Goal: Task Accomplishment & Management: Manage account settings

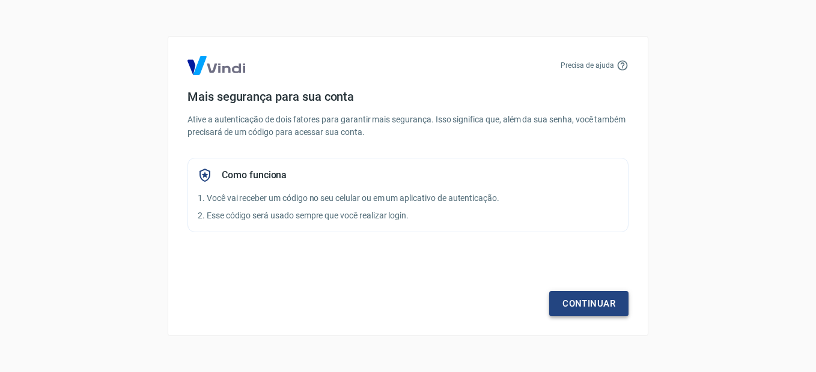
click at [597, 301] on link "Continuar" at bounding box center [588, 303] width 79 height 25
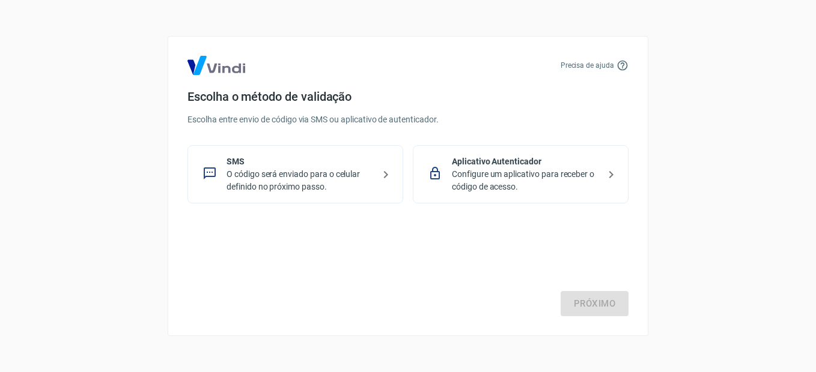
click at [300, 184] on p "O código será enviado para o celular definido no próximo passo." at bounding box center [299, 180] width 147 height 25
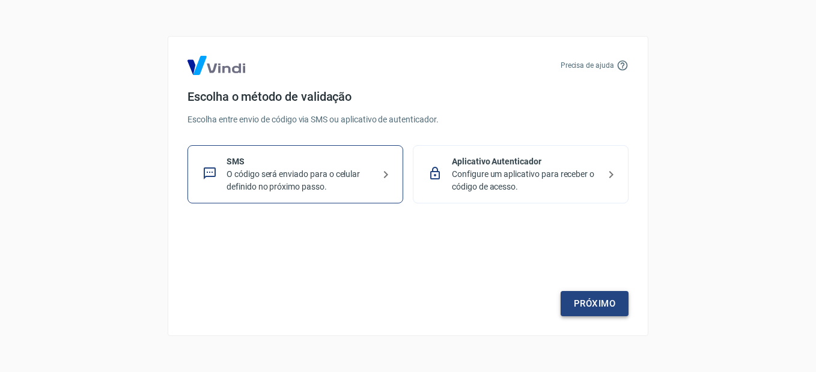
click at [590, 306] on link "Próximo" at bounding box center [595, 303] width 68 height 25
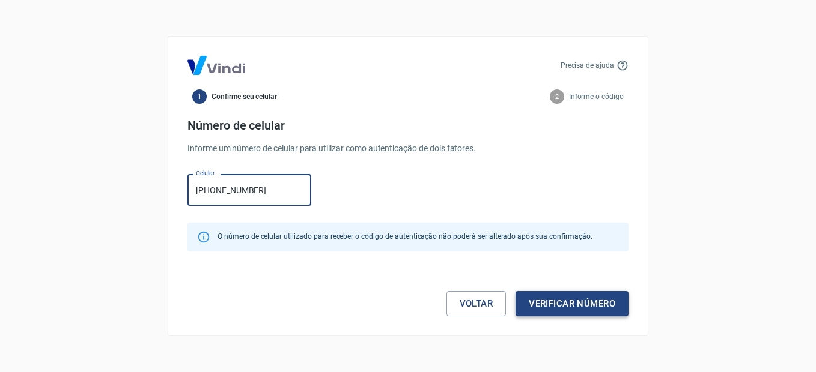
type input "[PHONE_NUMBER]"
click at [577, 302] on button "Verificar número" at bounding box center [571, 303] width 113 height 25
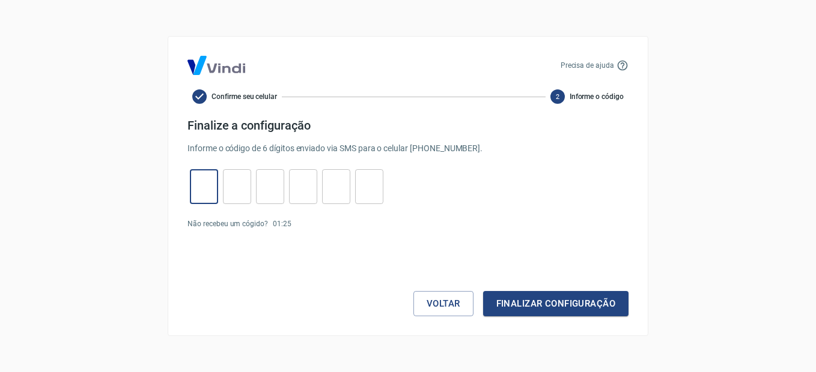
click at [211, 189] on input "tel" at bounding box center [204, 187] width 28 height 26
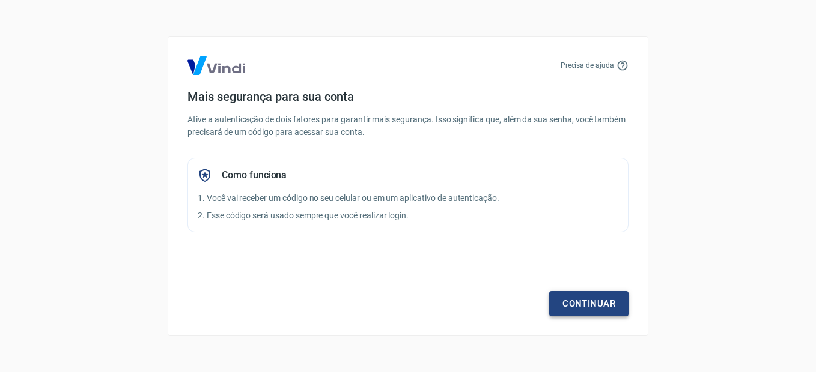
click at [600, 308] on link "Continuar" at bounding box center [588, 303] width 79 height 25
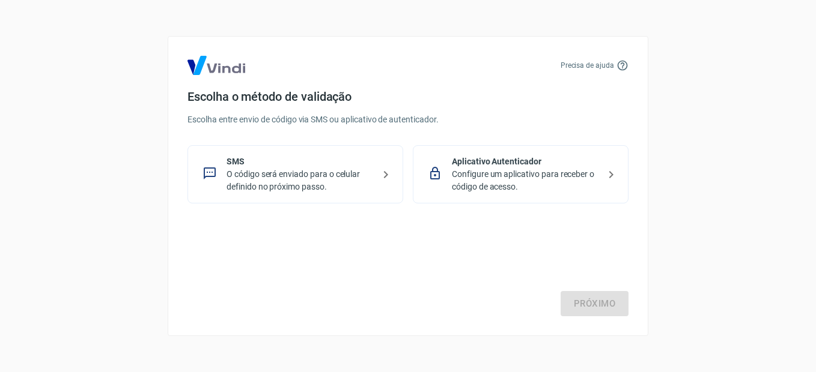
click at [313, 169] on p "O código será enviado para o celular definido no próximo passo." at bounding box center [299, 180] width 147 height 25
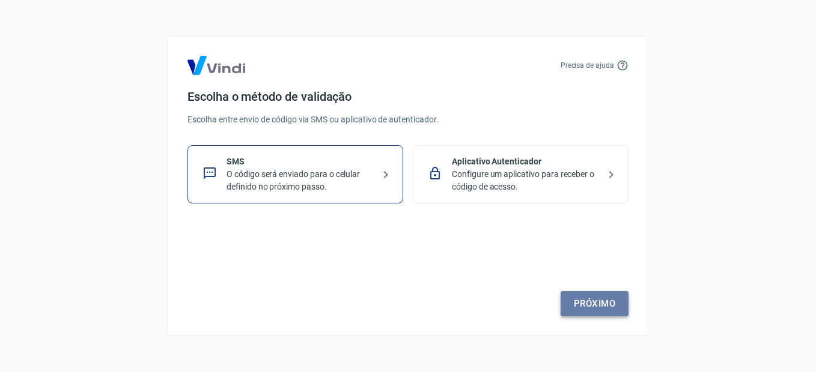
click at [586, 298] on link "Próximo" at bounding box center [595, 303] width 68 height 25
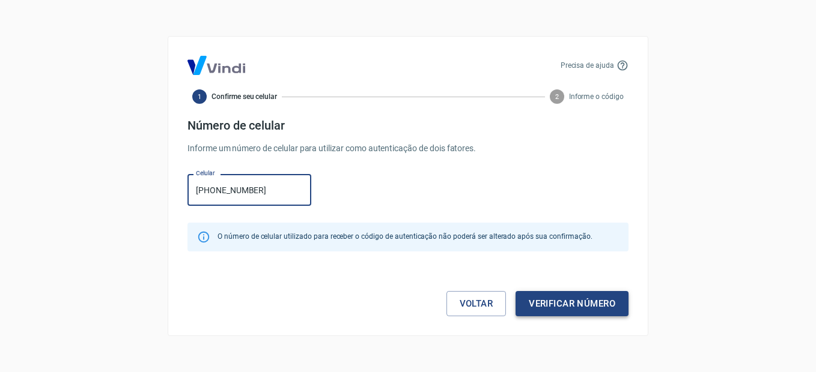
type input "[PHONE_NUMBER]"
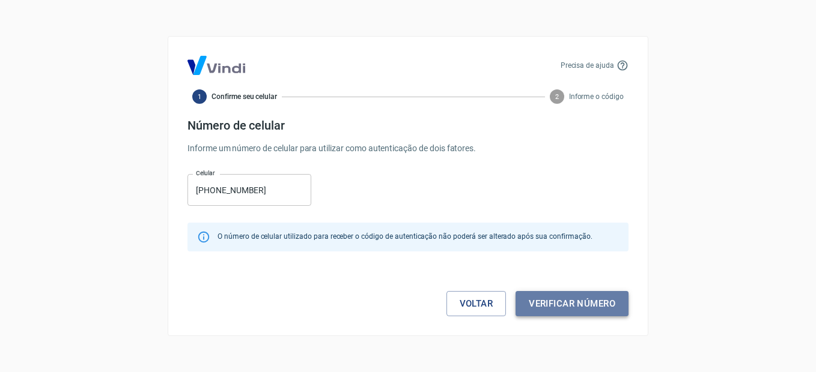
click at [559, 307] on button "Verificar número" at bounding box center [571, 303] width 113 height 25
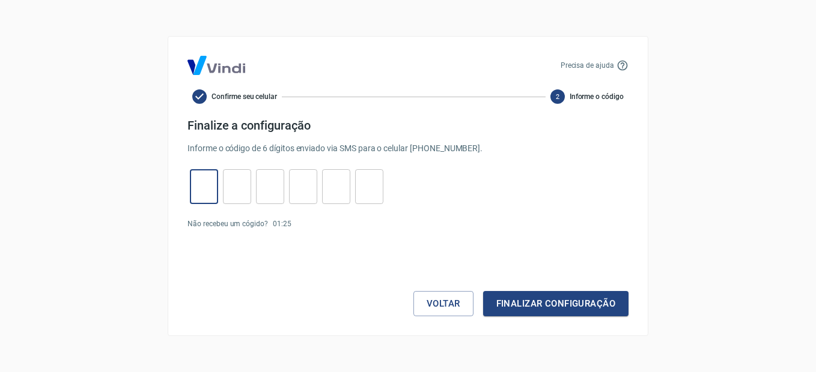
click at [202, 197] on input "tel" at bounding box center [204, 187] width 28 height 26
type input "9"
type input "4"
type input "3"
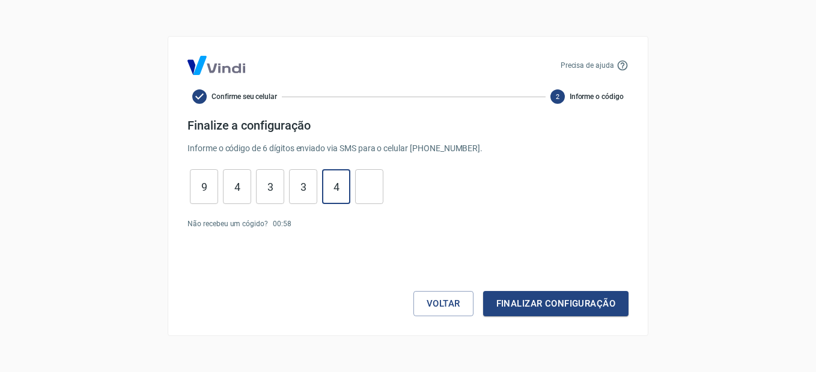
type input "4"
type input "9"
click at [559, 308] on button "Finalizar configuração" at bounding box center [555, 303] width 145 height 25
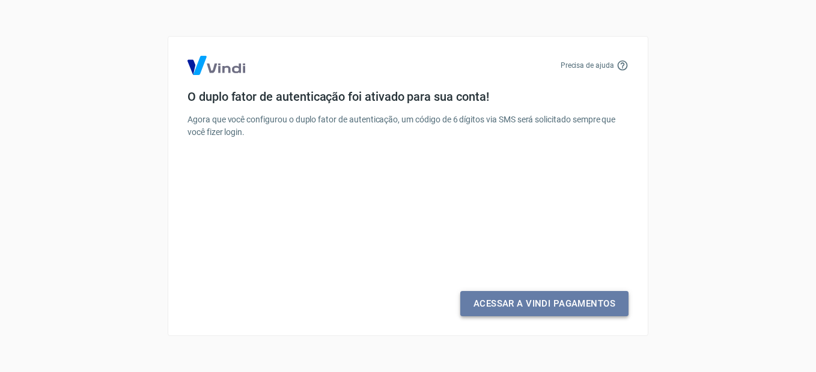
click at [559, 308] on link "Acessar a Vindi Pagamentos" at bounding box center [544, 303] width 168 height 25
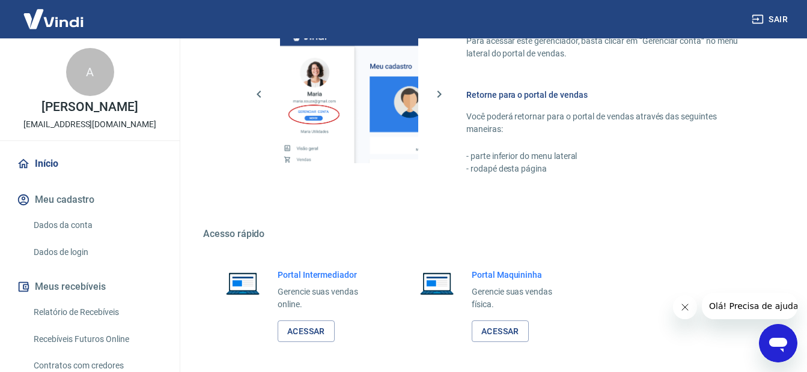
scroll to position [738, 0]
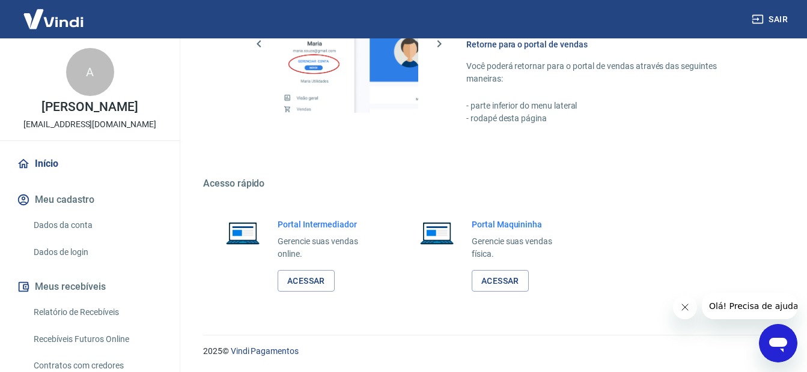
click at [752, 299] on button "Olá! Precisa de ajuda?" at bounding box center [755, 306] width 108 height 26
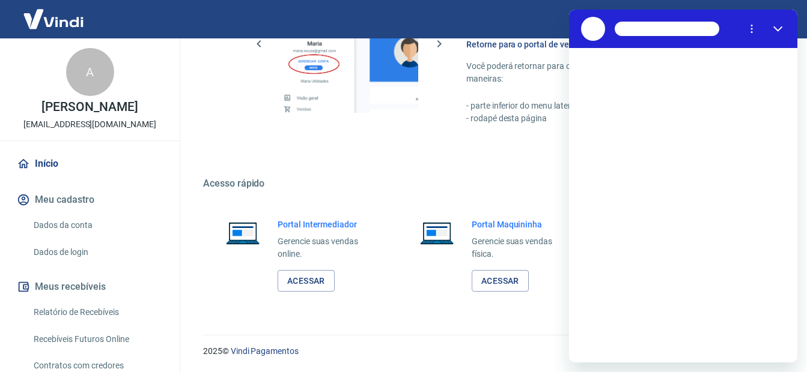
scroll to position [0, 0]
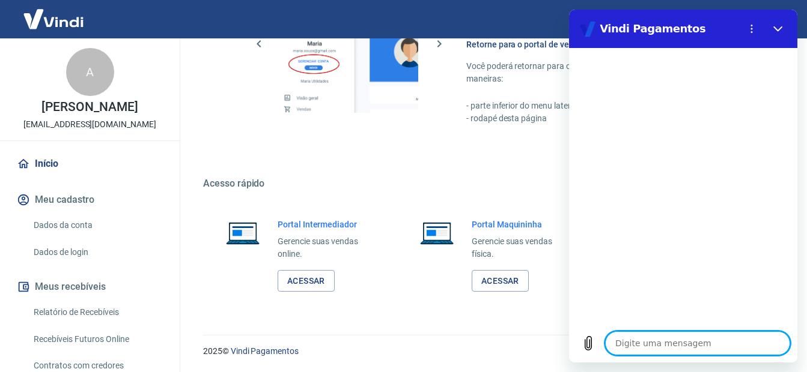
type textarea "o"
type textarea "x"
type textarea "ol"
type textarea "x"
type textarea "ola"
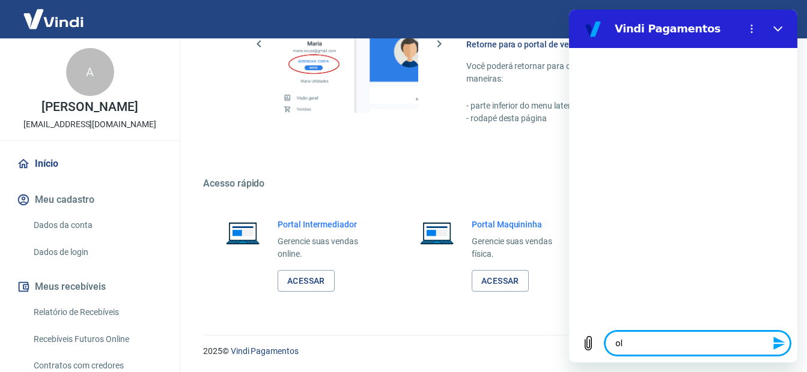
type textarea "x"
type textarea "ola,"
type textarea "x"
type textarea "ola,"
type textarea "x"
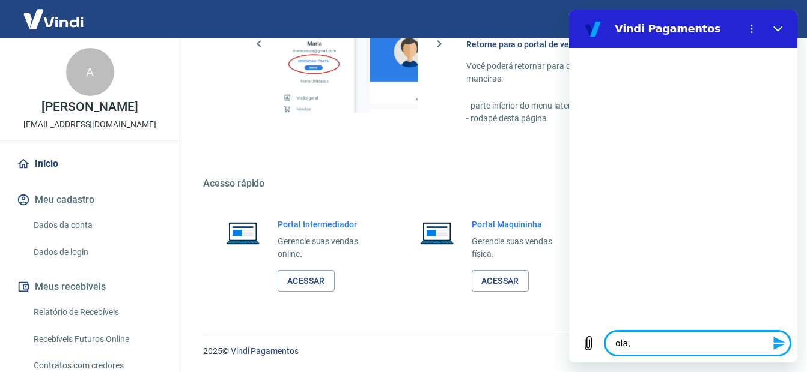
type textarea "ola, f"
type textarea "x"
type textarea "ola, fi"
type textarea "x"
type textarea "ola, fiz"
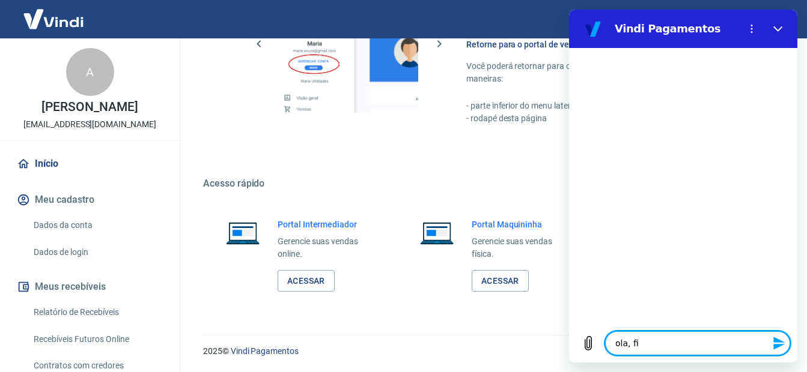
type textarea "x"
type textarea "ola, fiz"
type textarea "x"
type textarea "ola, fiz u"
type textarea "x"
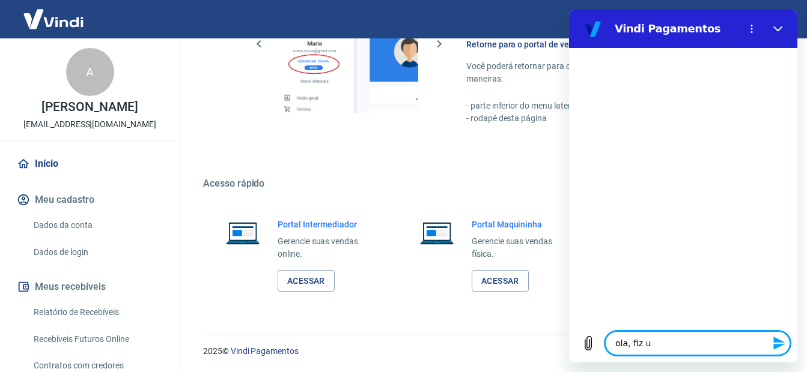
type textarea "ola, fiz um"
type textarea "x"
type textarea "ola, fiz uma"
type textarea "x"
type textarea "ola, fiz uma"
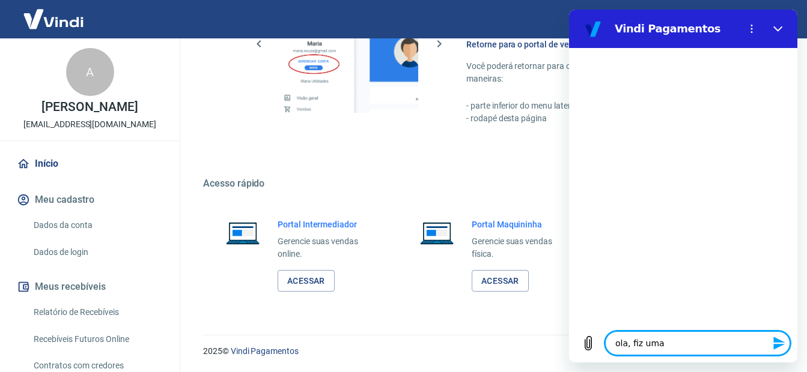
type textarea "x"
type textarea "ola, fiz uma c"
type textarea "x"
type textarea "ola, fiz uma co"
type textarea "x"
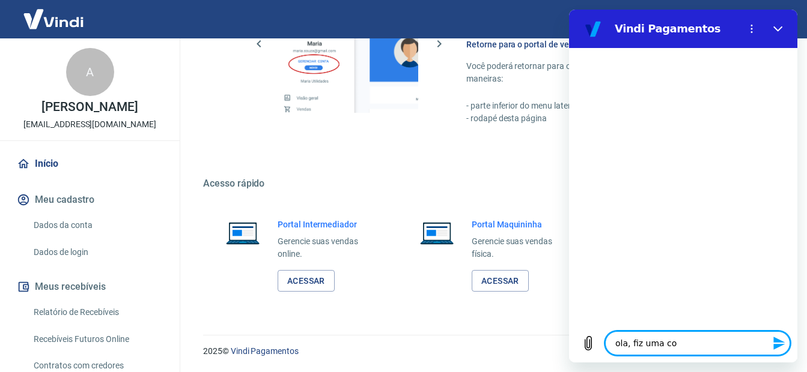
type textarea "ola, fiz uma cop"
type textarea "x"
type textarea "ola, fiz uma co"
type textarea "x"
type textarea "ola, fiz uma com"
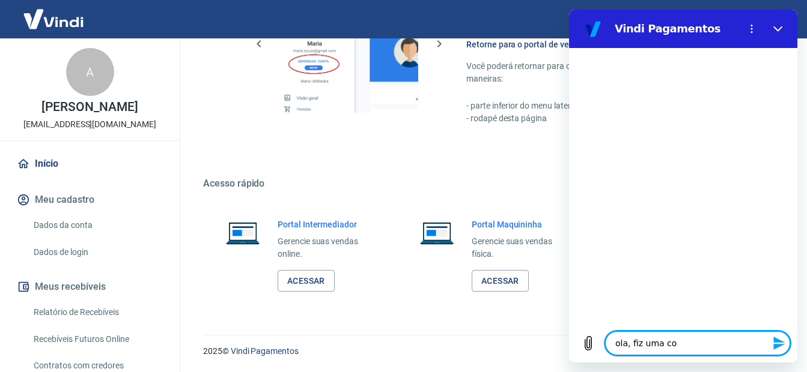
type textarea "x"
type textarea "ola, fiz uma comp"
type textarea "x"
type textarea "ola, fiz uma compr"
type textarea "x"
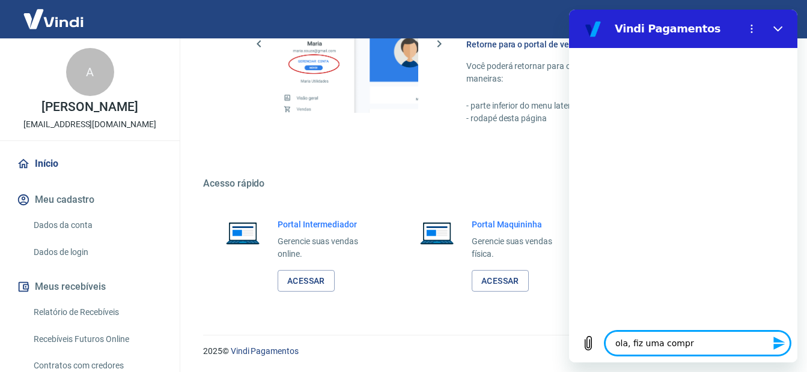
type textarea "ola, fiz uma compra"
type textarea "x"
type textarea "ola, fiz uma compra"
type textarea "x"
type textarea "ola, fiz uma compra e"
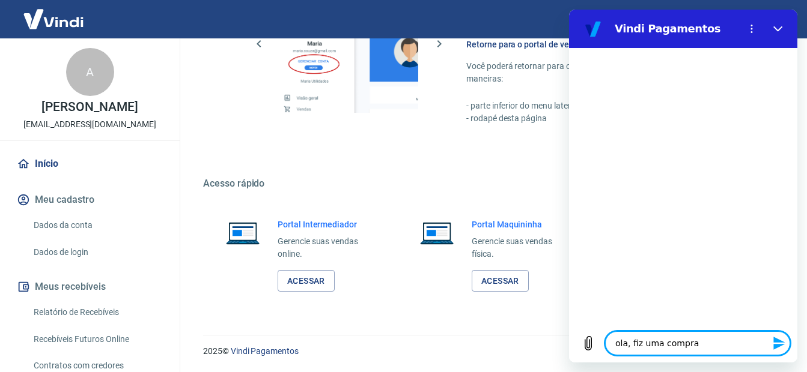
type textarea "x"
type textarea "ola, fiz uma compra e"
type textarea "x"
type textarea "ola, fiz uma compra e p"
type textarea "x"
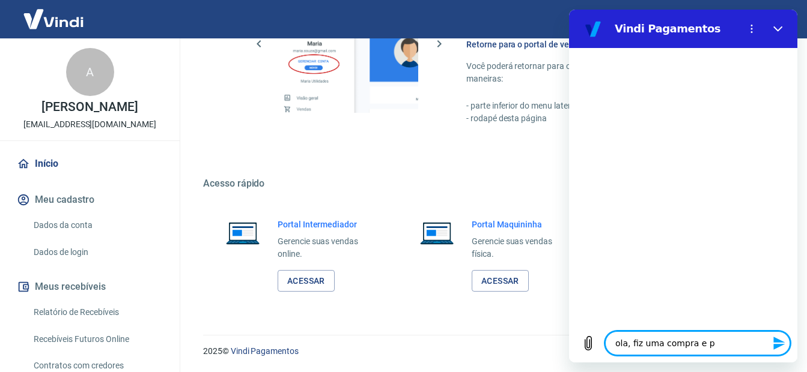
type textarea "ola, fiz uma compra e pa"
type textarea "x"
type textarea "ola, fiz uma compra e pag"
type textarea "x"
type textarea "ola, fiz uma compra e pagu"
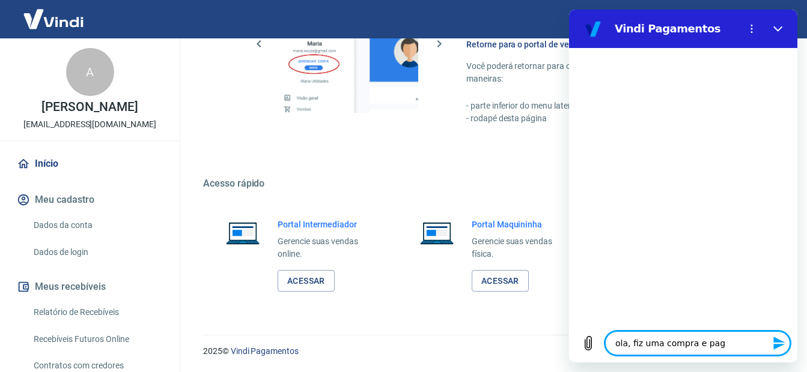
type textarea "x"
type textarea "ola, fiz uma compra e pague"
type textarea "x"
type textarea "ola, fiz uma compra e paguei"
type textarea "x"
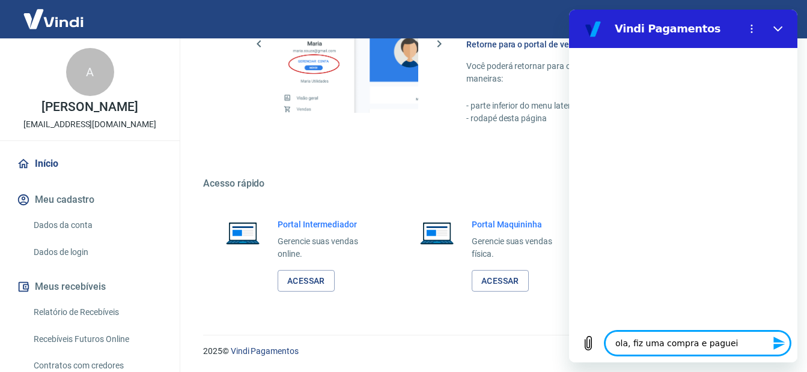
type textarea "ola, fiz uma compra e paguei"
type textarea "x"
type textarea "ola, fiz uma compra e paguei a"
type textarea "x"
type textarea "ola, fiz uma compra e paguei a"
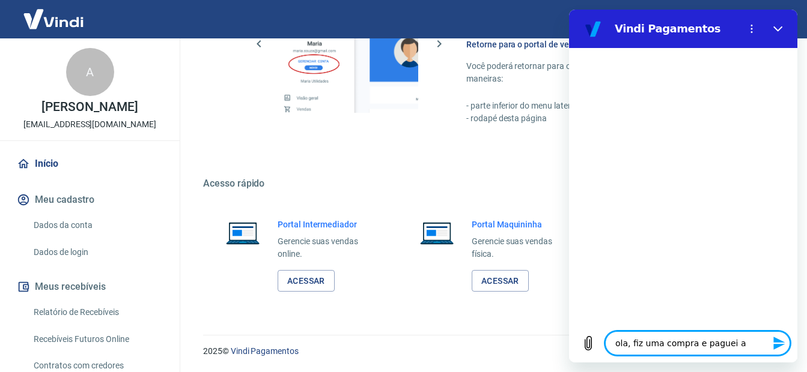
type textarea "x"
type textarea "ola, fiz uma compra e paguei a v"
type textarea "x"
type textarea "ola, fiz uma compra e paguei a vi"
type textarea "x"
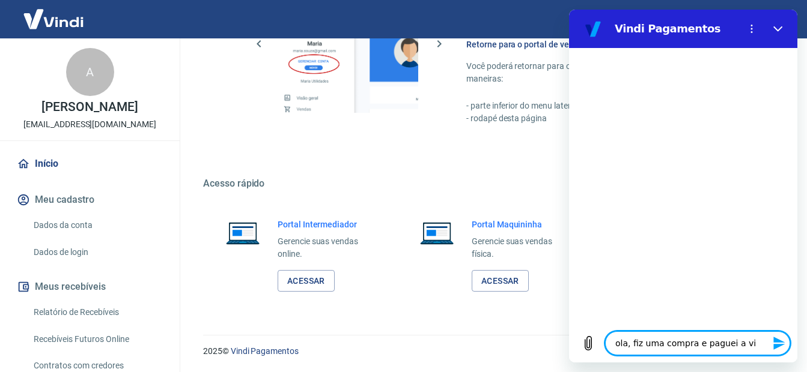
type textarea "ola, fiz uma compra e paguei a vis"
type textarea "x"
type textarea "ola, fiz uma compra e paguei a vist"
type textarea "x"
type textarea "ola, fiz uma compra e paguei a vista"
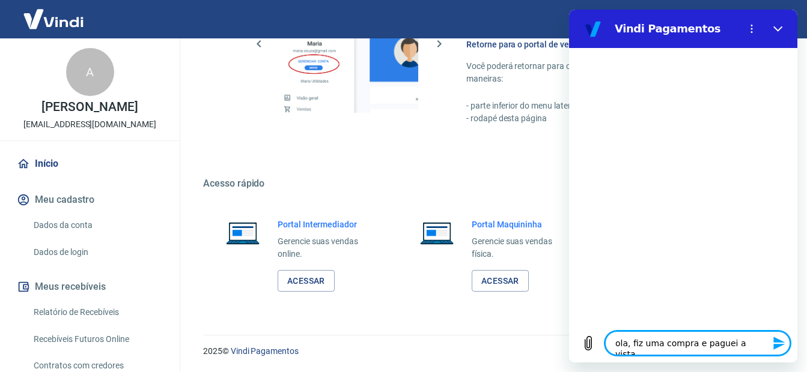
type textarea "x"
type textarea "ola, fiz uma compra e paguei a vista"
type textarea "x"
type textarea "ola, fiz uma compra e paguei a vista m"
type textarea "x"
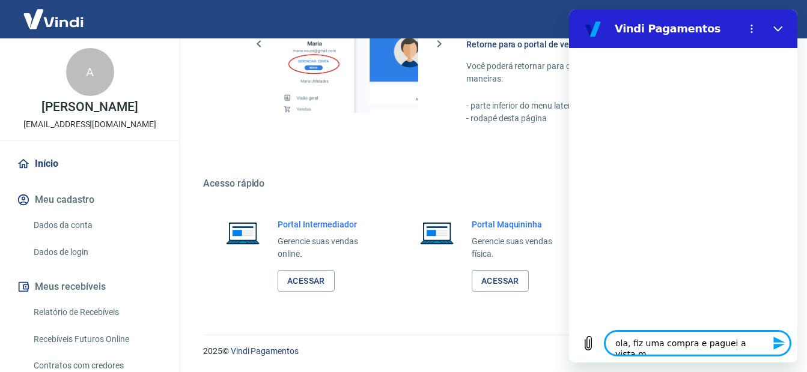
type textarea "ola, fiz uma compra e paguei a vista ma"
type textarea "x"
type textarea "ola, fiz uma compra e paguei a vista mas"
type textarea "x"
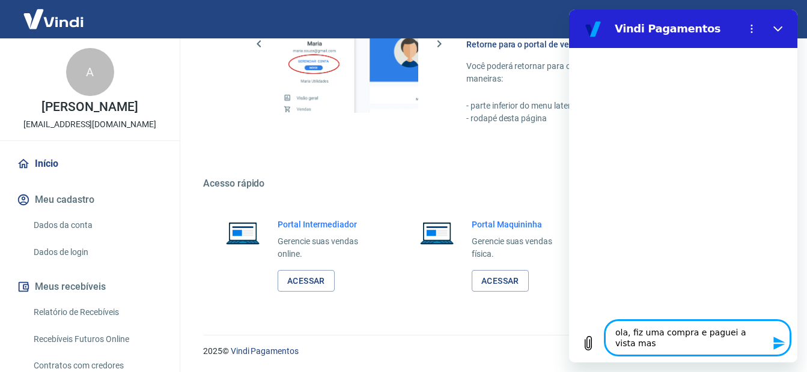
type textarea "ola, fiz uma compra e paguei a vista mas"
type textarea "x"
type textarea "ola, fiz uma compra e paguei a vista mas a"
type textarea "x"
type textarea "ola, fiz uma compra e paguei a vista mas at"
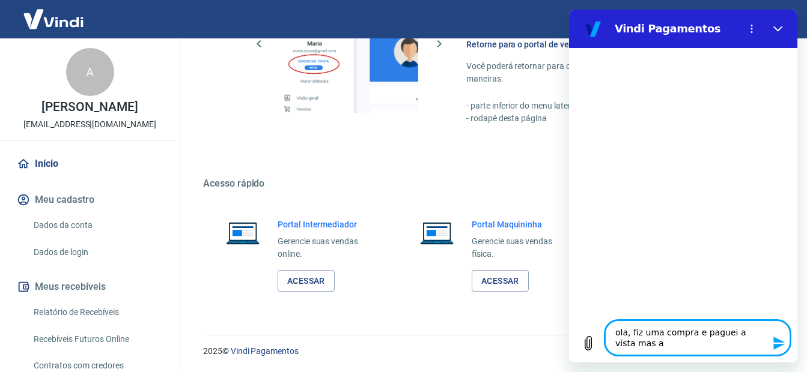
type textarea "x"
type textarea "ola, fiz uma compra e paguei a vista mas ate"
type textarea "x"
type textarea "ola, fiz uma compra e paguei a vista mas ate"
type textarea "x"
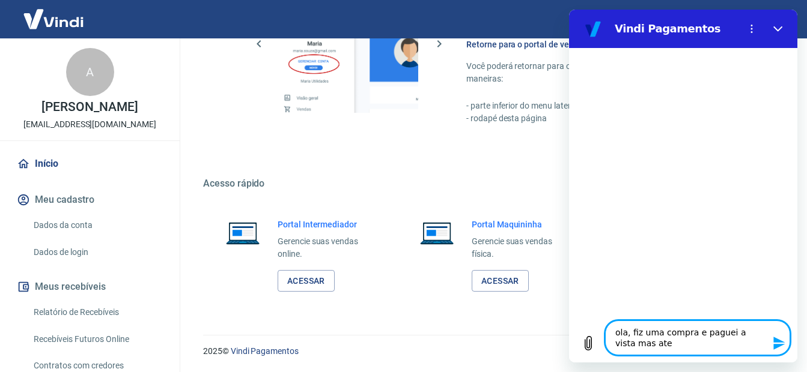
type textarea "ola, fiz uma compra e paguei a vista mas ate a"
type textarea "x"
type textarea "ola, fiz uma compra e paguei a vista mas ate ag"
type textarea "x"
type textarea "ola, fiz uma compra e paguei a vista mas ate ago"
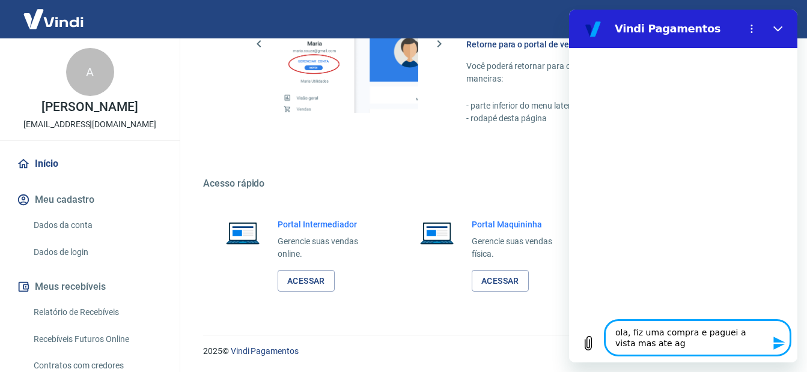
type textarea "x"
type textarea "ola, fiz uma compra e paguei a vista mas ate agor"
type textarea "x"
type textarea "ola, fiz uma compra e paguei a vista mas ate agora"
type textarea "x"
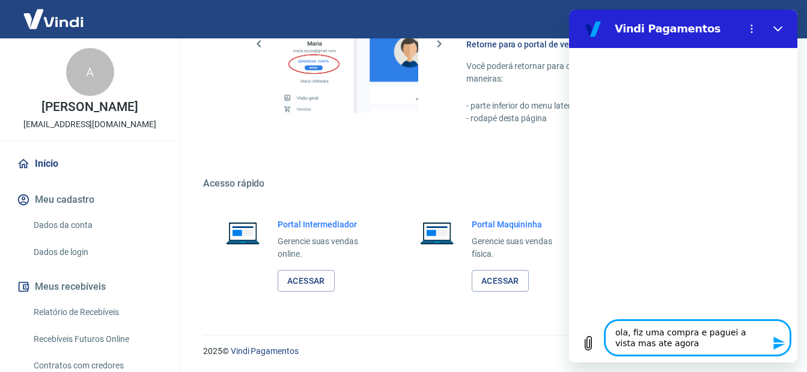
type textarea "ola, fiz uma compra e paguei a vista mas ate agora"
type textarea "x"
type textarea "ola, fiz uma compra e paguei a vista mas ate agora n"
type textarea "x"
type textarea "ola, fiz uma compra e paguei a vista mas ate agora na"
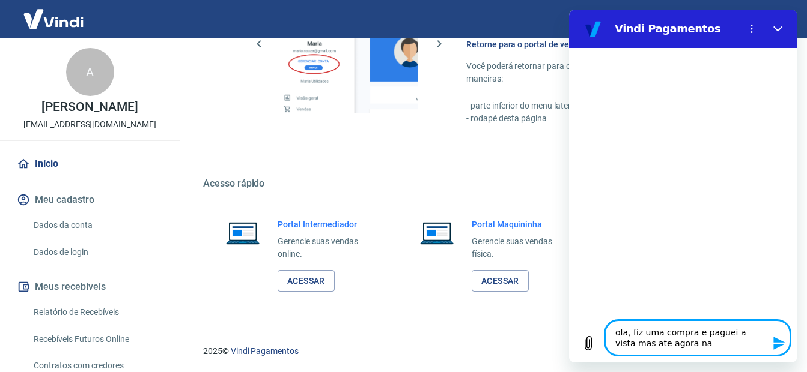
type textarea "x"
type textarea "ola, fiz uma compra e paguei a vista mas ate agora nao"
type textarea "x"
type textarea "ola, fiz uma compra e paguei a vista mas ate agora nao"
type textarea "x"
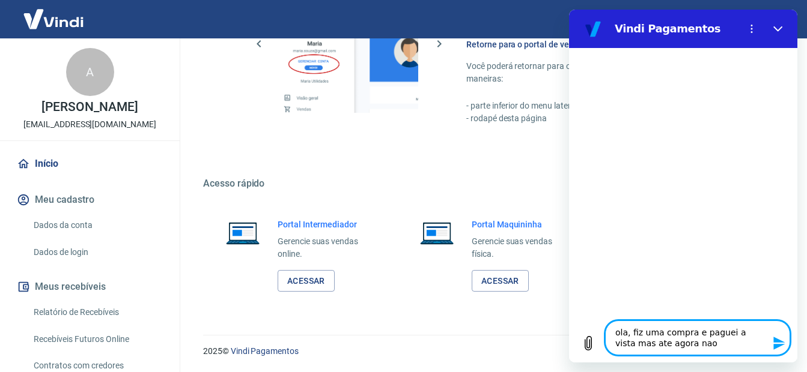
type textarea "ola, fiz uma compra e paguei a vista mas ate agora nao r"
type textarea "x"
type textarea "ola, fiz uma compra e paguei a vista mas ate agora nao re"
type textarea "x"
type textarea "ola, fiz uma compra e paguei a vista mas ate agora nao rec"
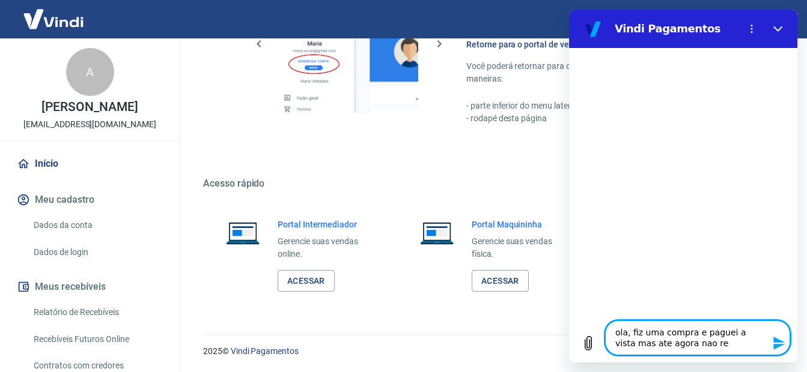
type textarea "x"
type textarea "ola, fiz uma compra e paguei a vista mas ate agora nao rece"
type textarea "x"
type textarea "ola, fiz uma compra e paguei a vista mas ate agora nao receb"
type textarea "x"
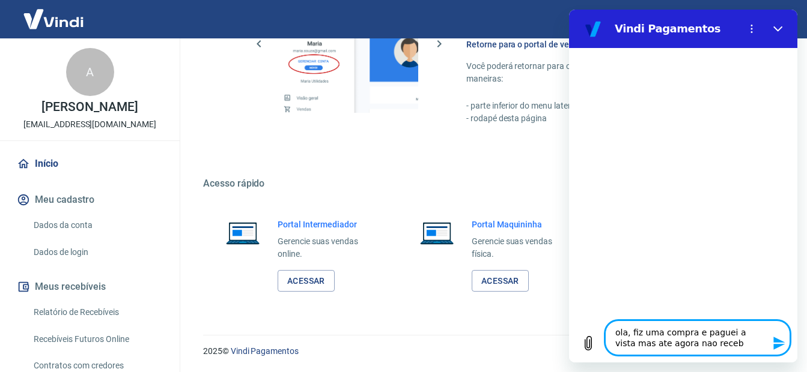
type textarea "ola, fiz uma compra e paguei a vista mas ate agora nao recebi"
type textarea "x"
type textarea "ola, fiz uma compra e paguei a vista mas ate agora nao recebi"
type textarea "x"
type textarea "ola, fiz uma compra e paguei a vista mas ate agora nao recebi o"
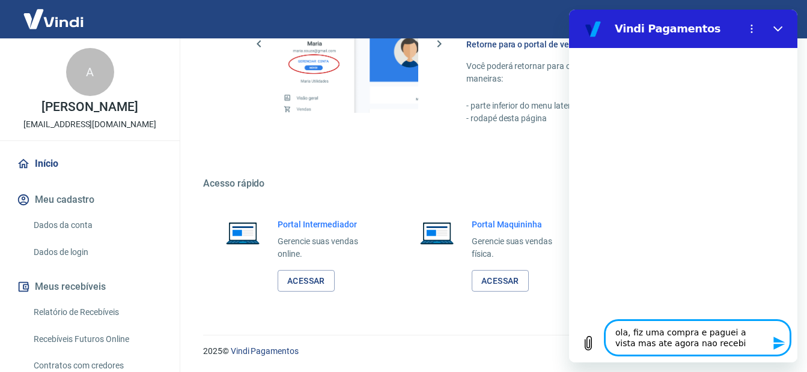
type textarea "x"
type textarea "ola, fiz uma compra e paguei a vista mas ate agora nao recebi o"
type textarea "x"
type textarea "ola, fiz uma compra e paguei a vista mas ate agora nao recebi o p"
type textarea "x"
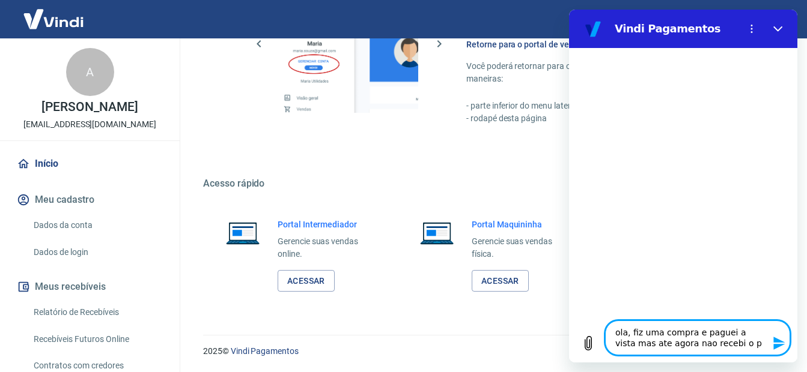
type textarea "ola, fiz uma compra e paguei a vista mas ate agora nao recebi o pr"
type textarea "x"
type textarea "ola, fiz uma compra e paguei a vista mas ate agora nao recebi o pro"
type textarea "x"
type textarea "ola, fiz uma compra e paguei a vista mas ate agora nao recebi o prod"
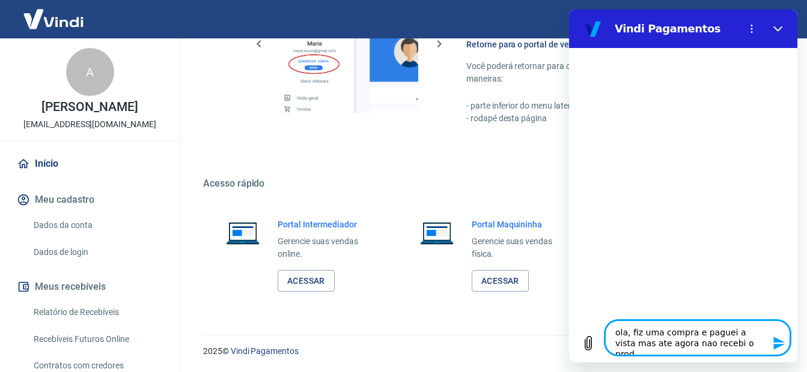
type textarea "x"
type textarea "ola, fiz uma compra e paguei a vista mas ate agora nao recebi o produ"
type textarea "x"
type textarea "ola, fiz uma compra e paguei a vista mas ate agora nao recebi o produt"
type textarea "x"
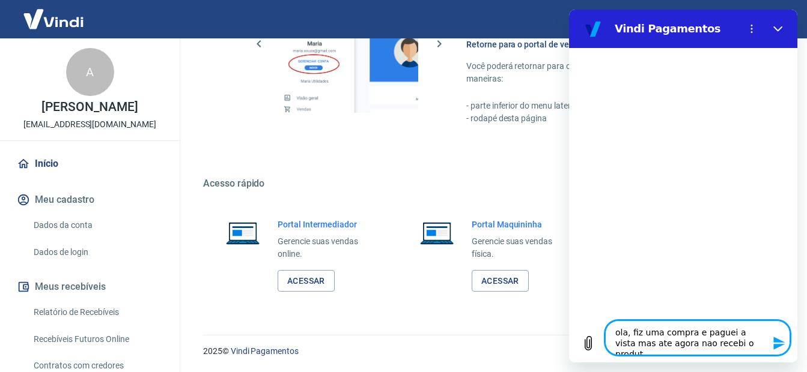
type textarea "ola, fiz uma compra e paguei a vista mas ate agora nao recebi o produto"
type textarea "x"
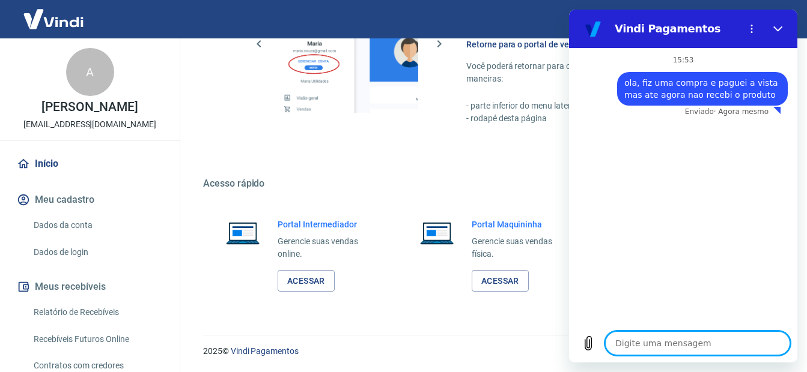
type textarea "x"
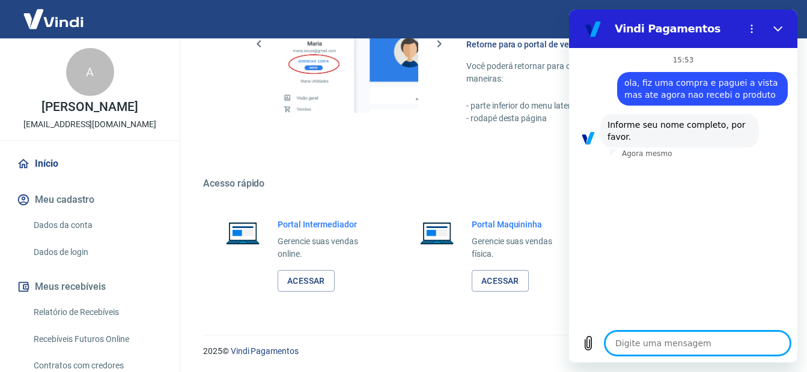
type textarea "C"
type textarea "x"
type textarea "Cl"
type textarea "x"
type textarea "Cli"
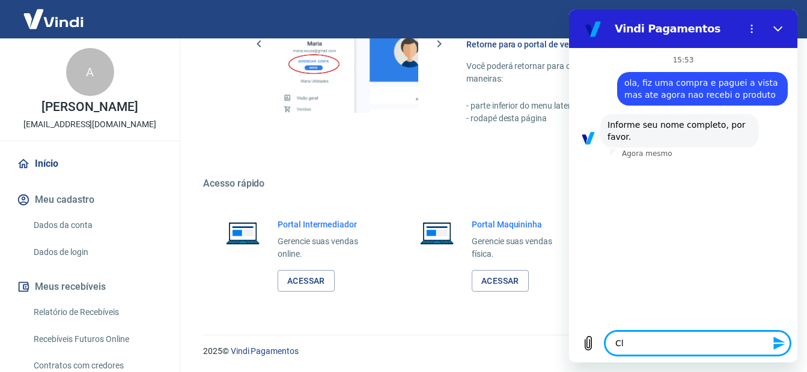
type textarea "x"
type textarea "Clin"
type textarea "x"
type textarea "Clini"
type textarea "x"
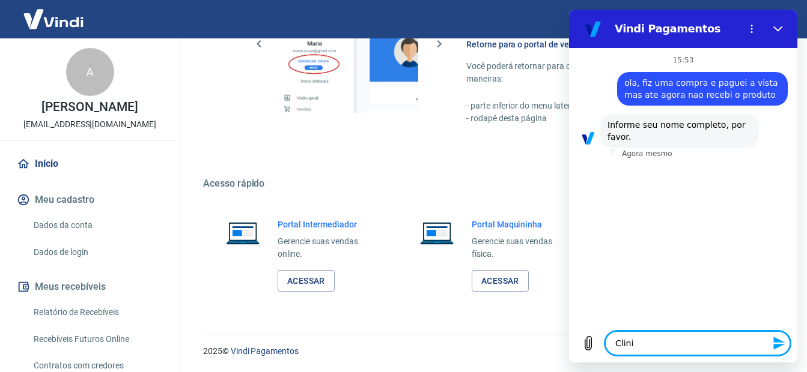
type textarea "Clin"
type textarea "x"
type textarea "Cli"
type textarea "x"
type textarea "Cl"
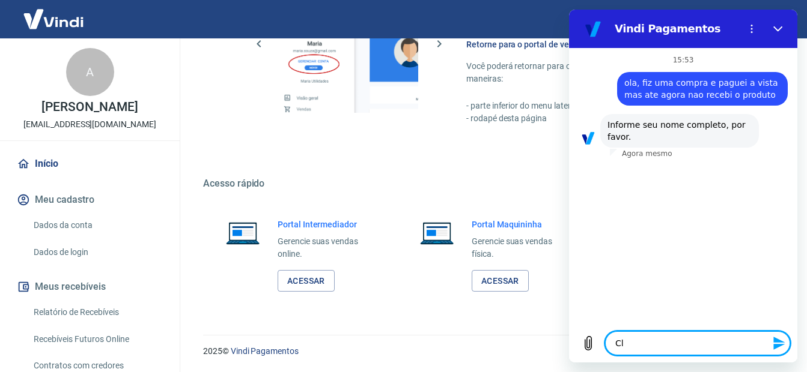
type textarea "x"
type textarea "C"
type textarea "x"
type textarea "Cv"
type textarea "x"
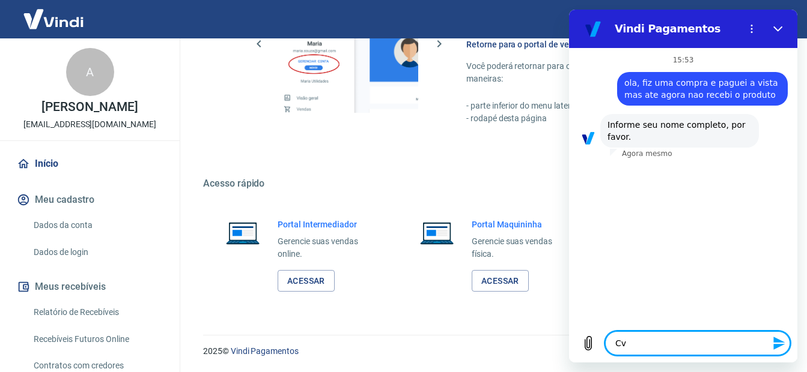
type textarea "C"
type textarea "x"
type textarea "Cc"
type textarea "x"
type textarea "Ccl"
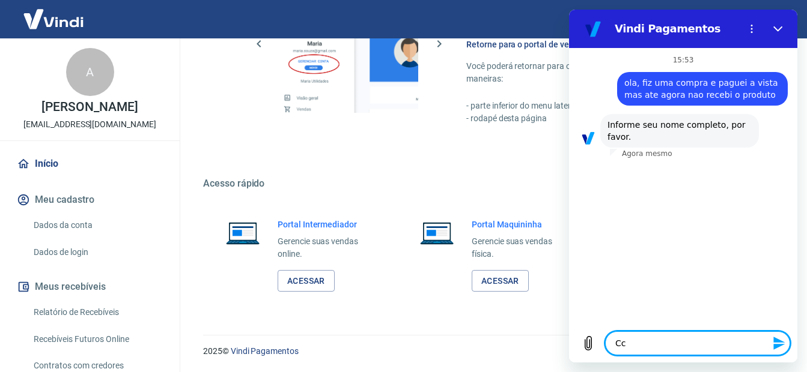
type textarea "x"
type textarea "Ccli"
type textarea "x"
type textarea "Cclin"
type textarea "x"
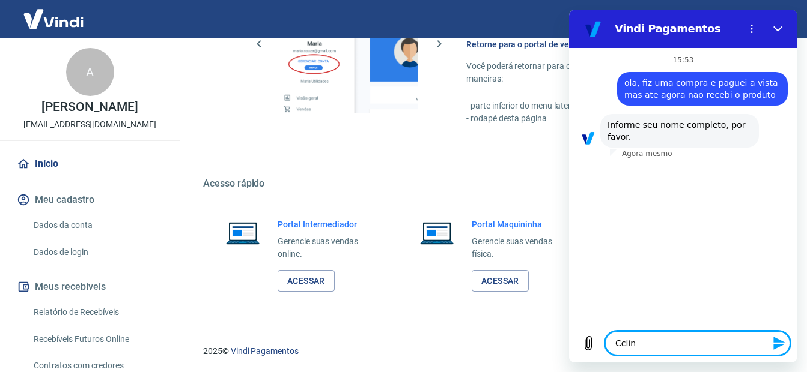
type textarea "Cclini"
type textarea "x"
type textarea "Cclinic"
type textarea "x"
type textarea "Cclinica"
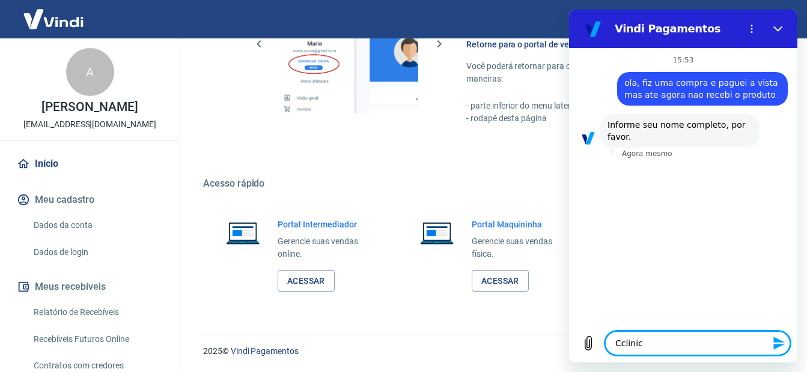
type textarea "x"
type textarea "Cclinica"
type textarea "x"
type textarea "Cclinica"
type textarea "x"
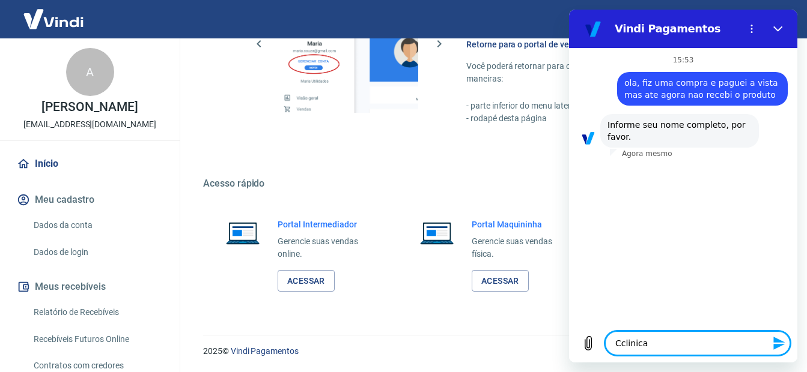
type textarea "Cclinic"
type textarea "x"
type textarea "Cclini"
type textarea "x"
type textarea "Cclin"
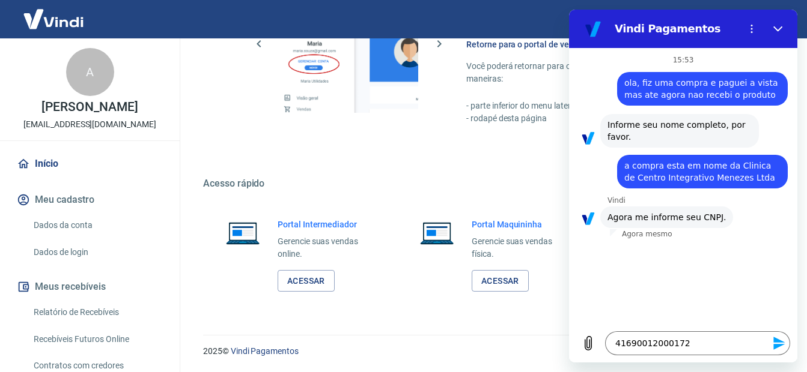
click at [783, 347] on icon "Enviar mensagem" at bounding box center [779, 343] width 14 height 14
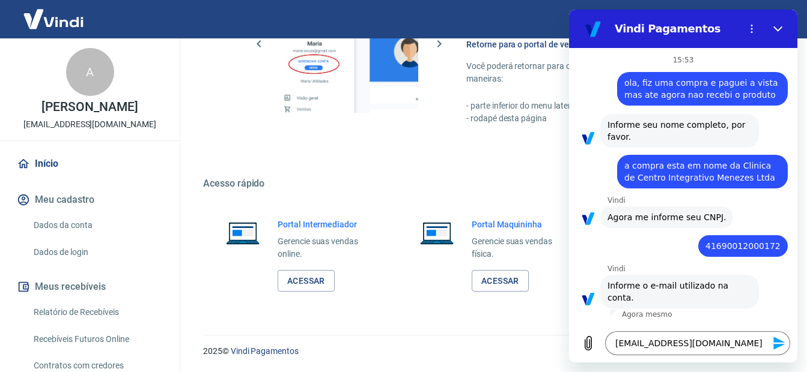
click at [778, 342] on icon "Enviar mensagem" at bounding box center [778, 343] width 11 height 13
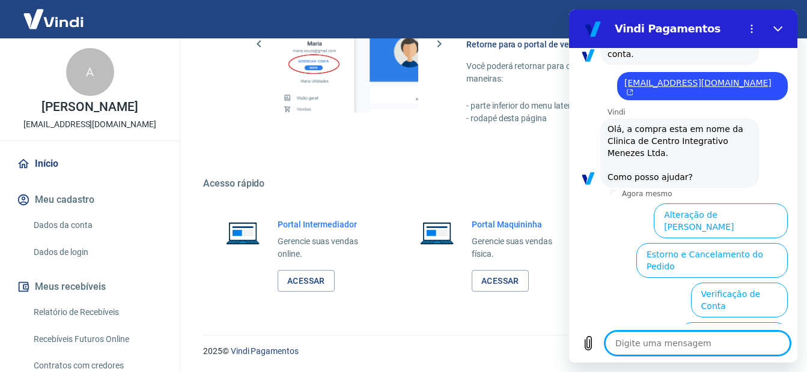
scroll to position [351, 0]
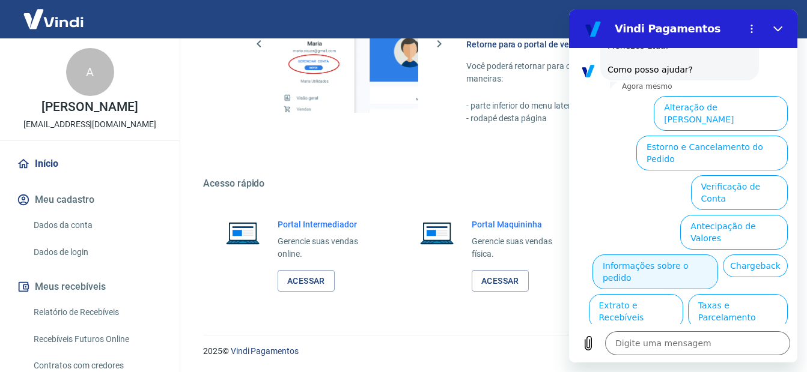
click at [690, 255] on button "Informações sobre o pedido" at bounding box center [655, 272] width 126 height 35
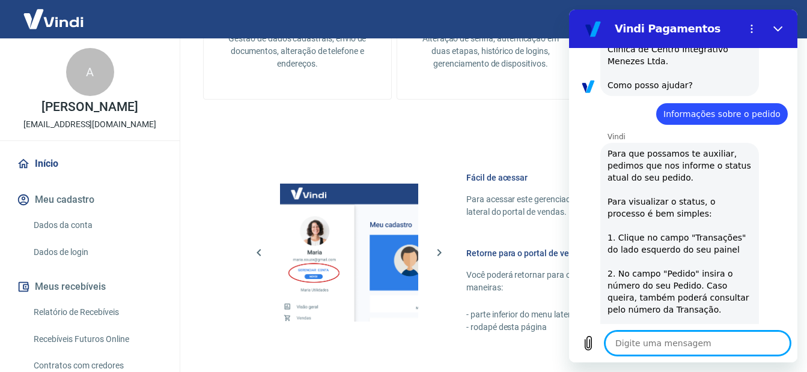
scroll to position [318, 0]
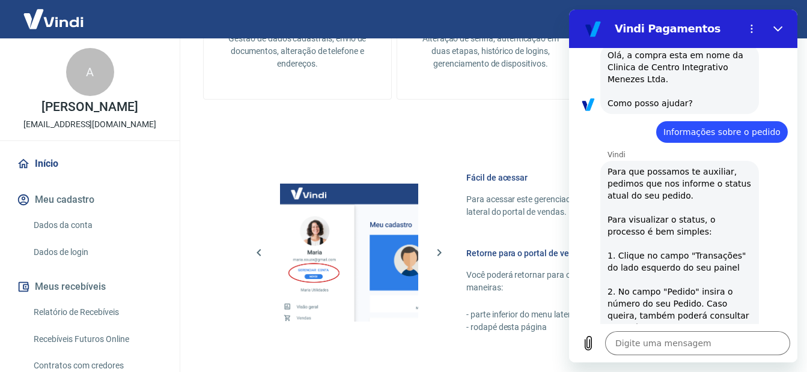
drag, startPoint x: 225, startPoint y: 214, endPoint x: 507, endPoint y: 90, distance: 308.0
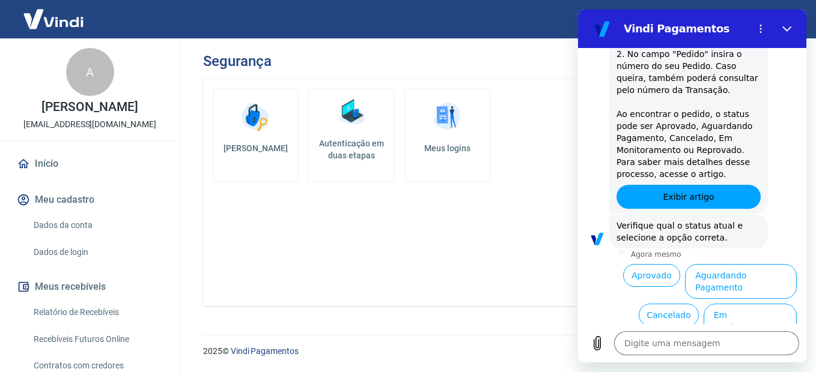
scroll to position [558, 0]
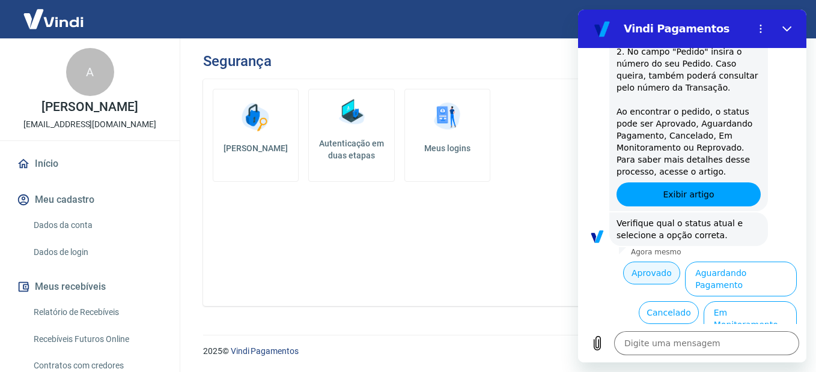
click at [658, 262] on button "Aprovado" at bounding box center [652, 273] width 58 height 23
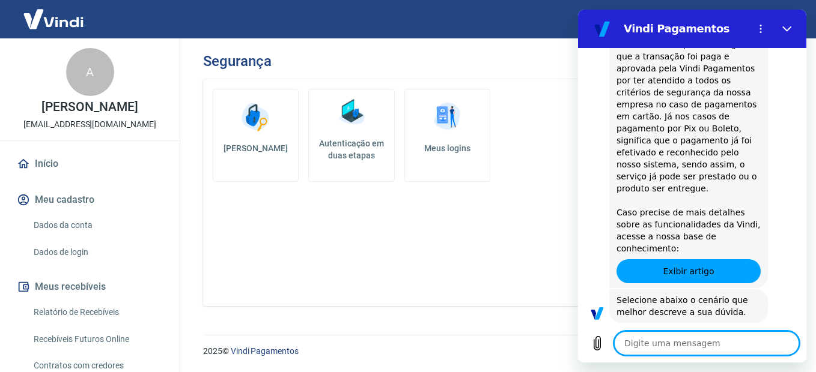
scroll to position [838, 0]
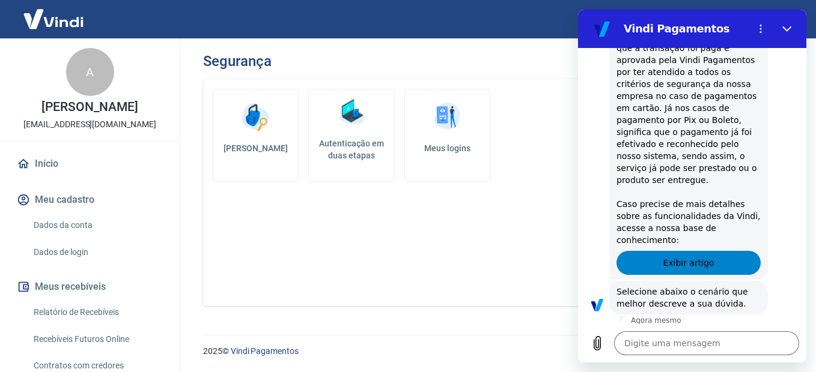
click at [705, 256] on span "Exibir artigo" at bounding box center [688, 263] width 51 height 14
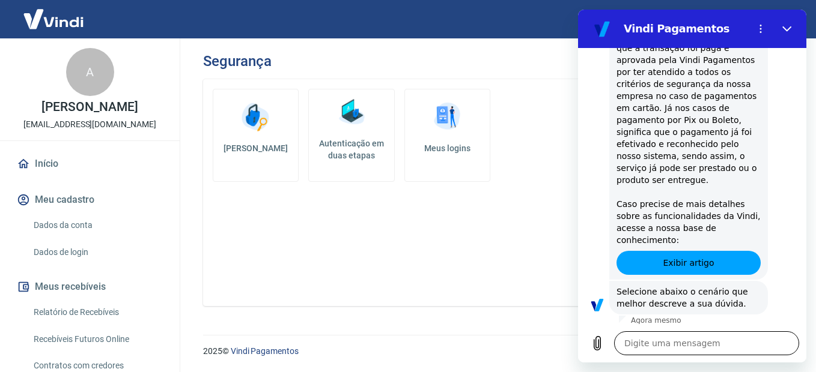
click at [649, 345] on textarea at bounding box center [706, 344] width 185 height 24
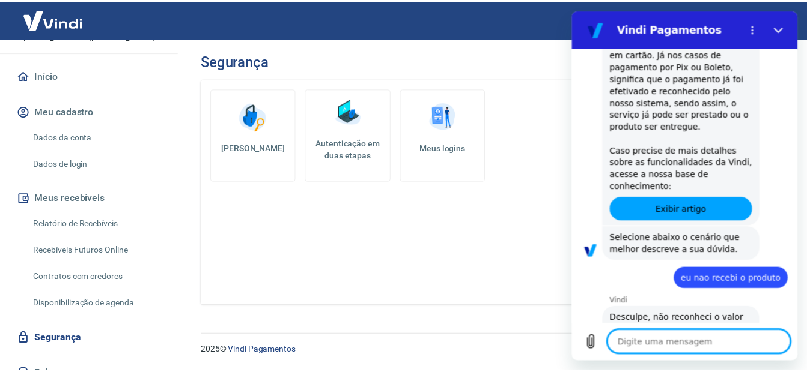
scroll to position [105, 0]
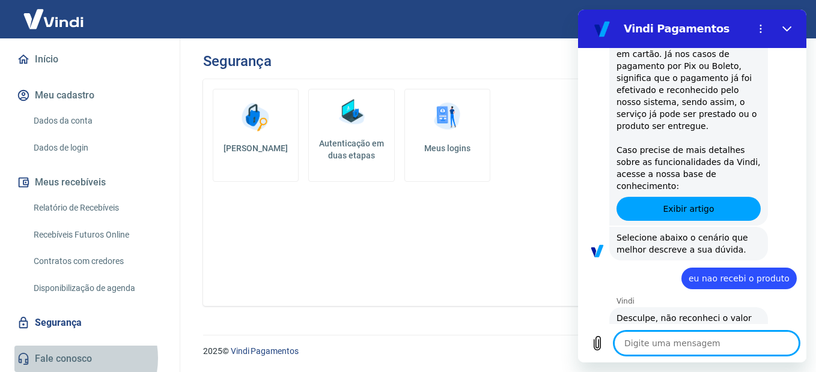
click at [72, 359] on link "Fale conosco" at bounding box center [89, 359] width 151 height 26
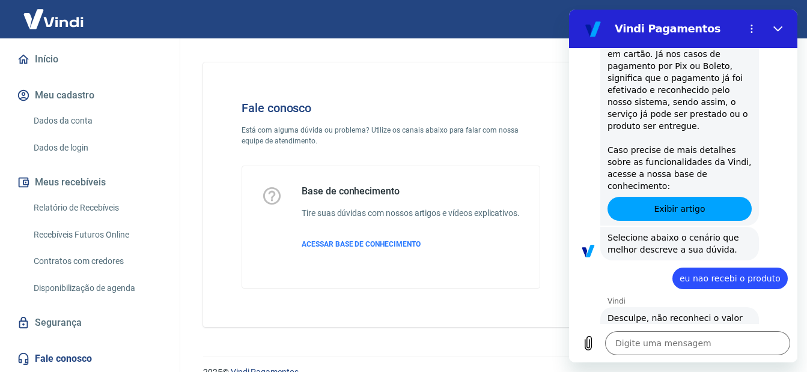
click at [68, 356] on link "Fale conosco" at bounding box center [89, 359] width 151 height 26
click at [363, 249] on span "ACESSAR BASE DE CONHECIMENTO" at bounding box center [361, 244] width 119 height 8
